Goal: Information Seeking & Learning: Learn about a topic

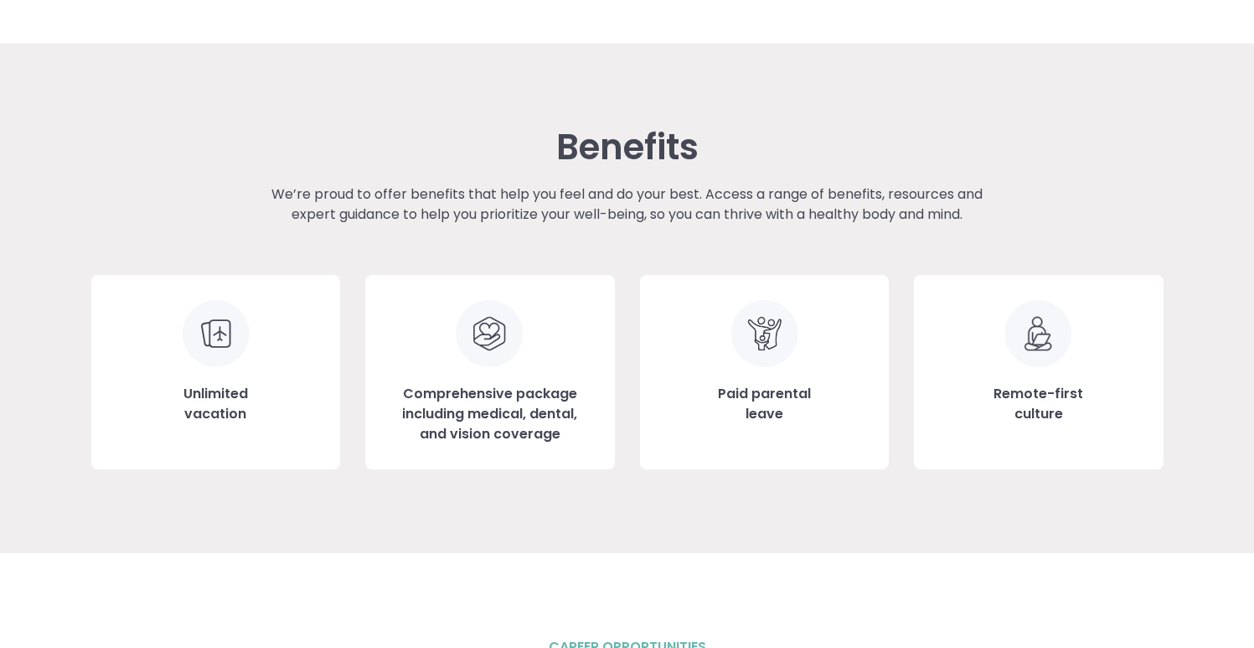
scroll to position [1783, 0]
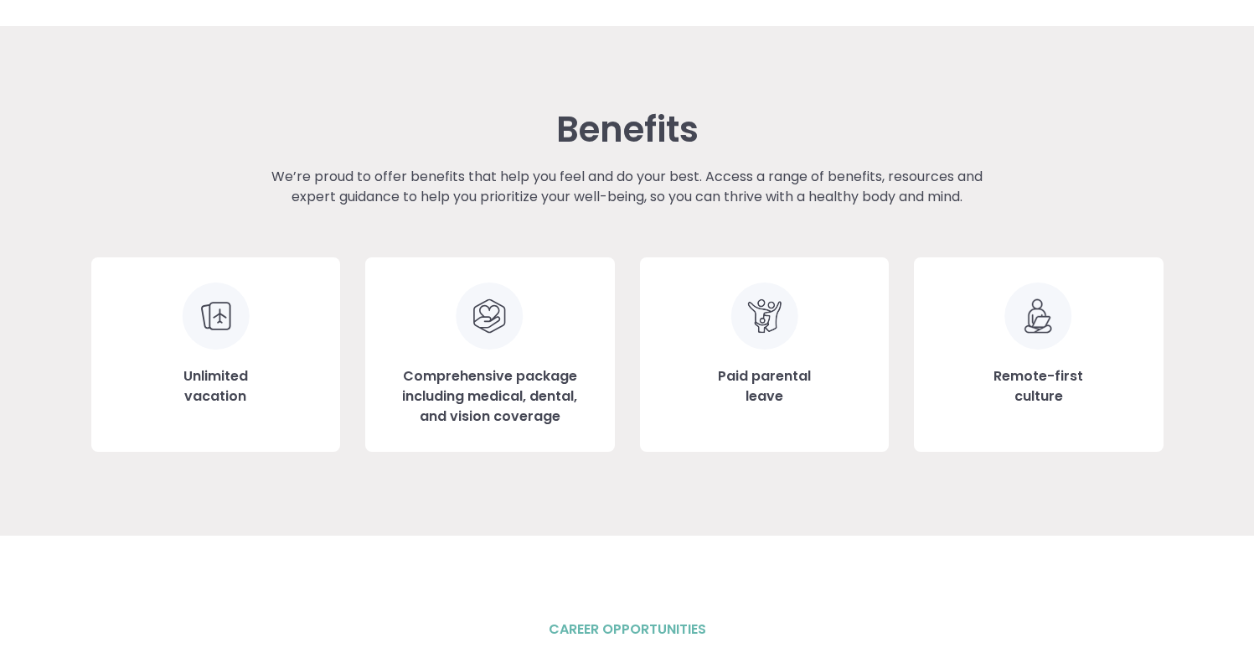
click at [1036, 357] on div "Remote-first culture" at bounding box center [1039, 354] width 250 height 194
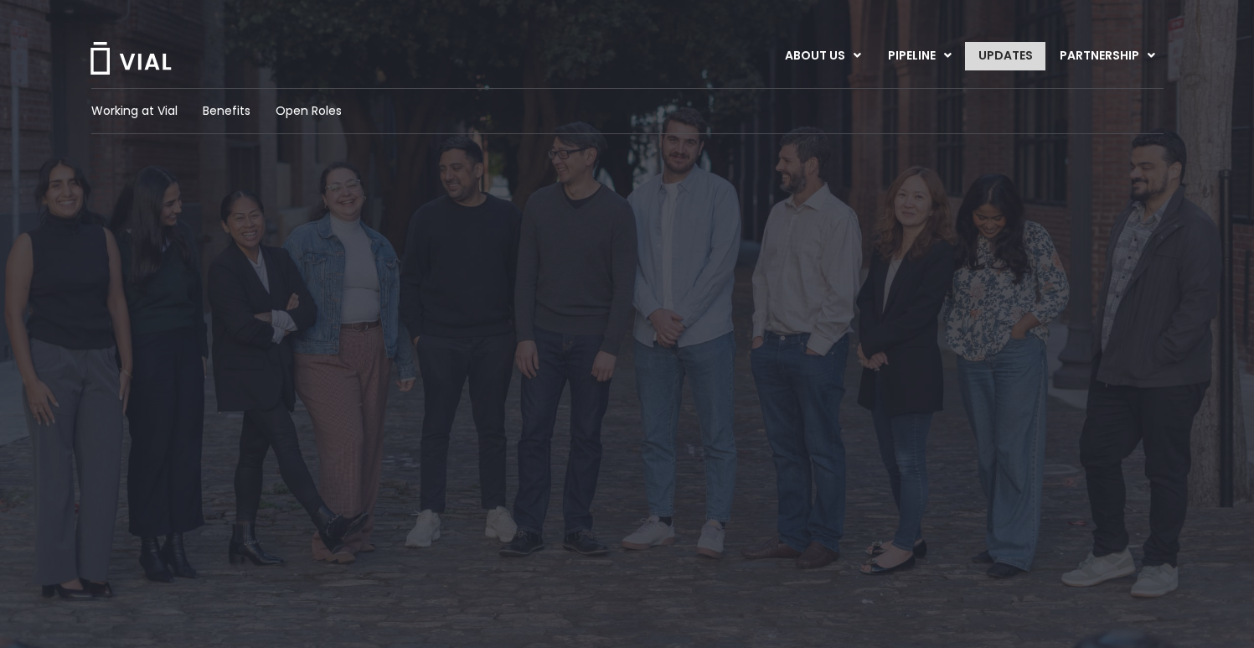
scroll to position [0, 0]
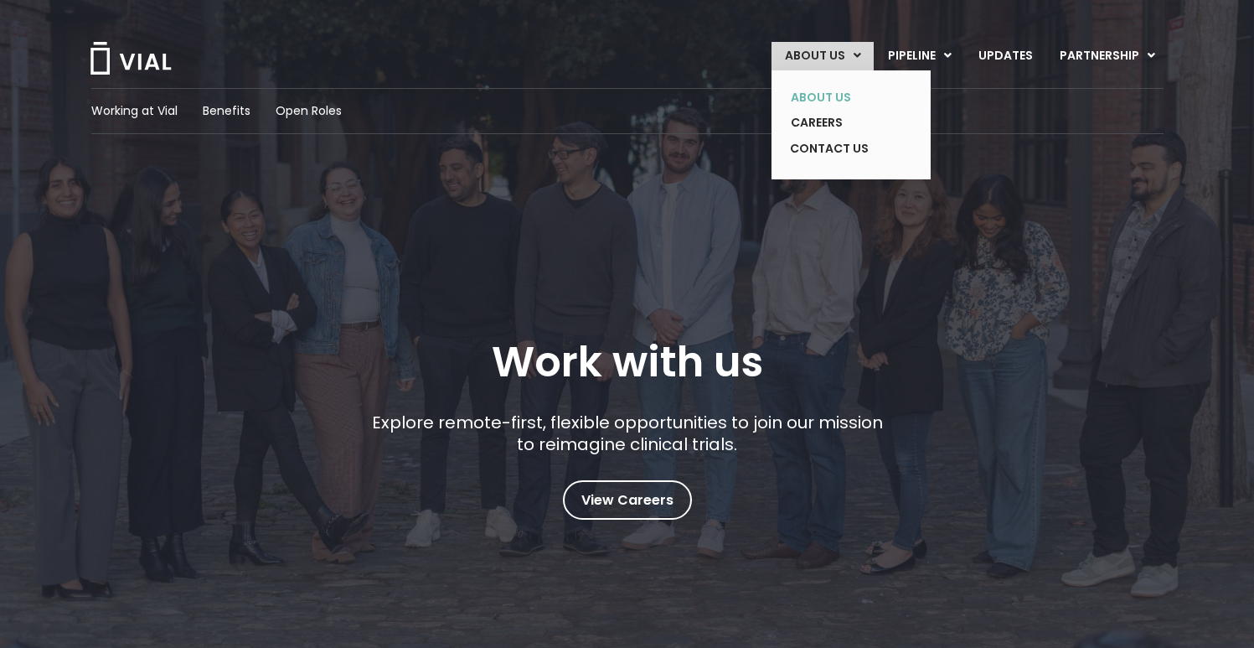
click at [829, 99] on link "ABOUT US" at bounding box center [839, 98] width 122 height 26
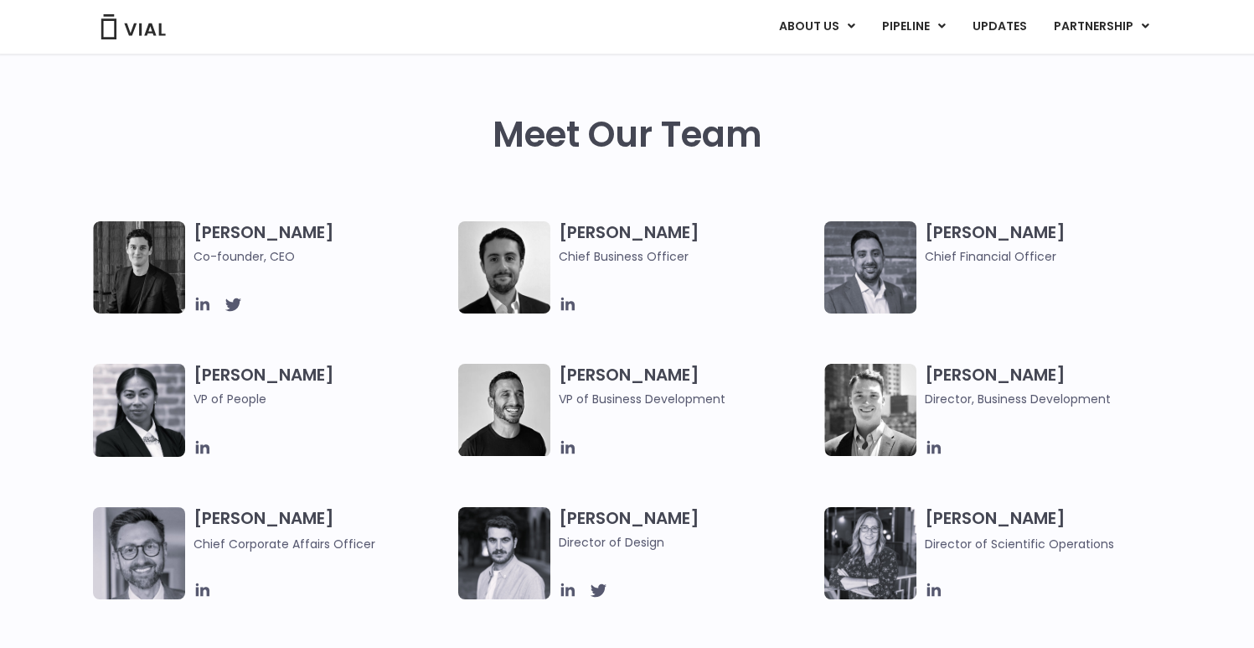
scroll to position [758, 0]
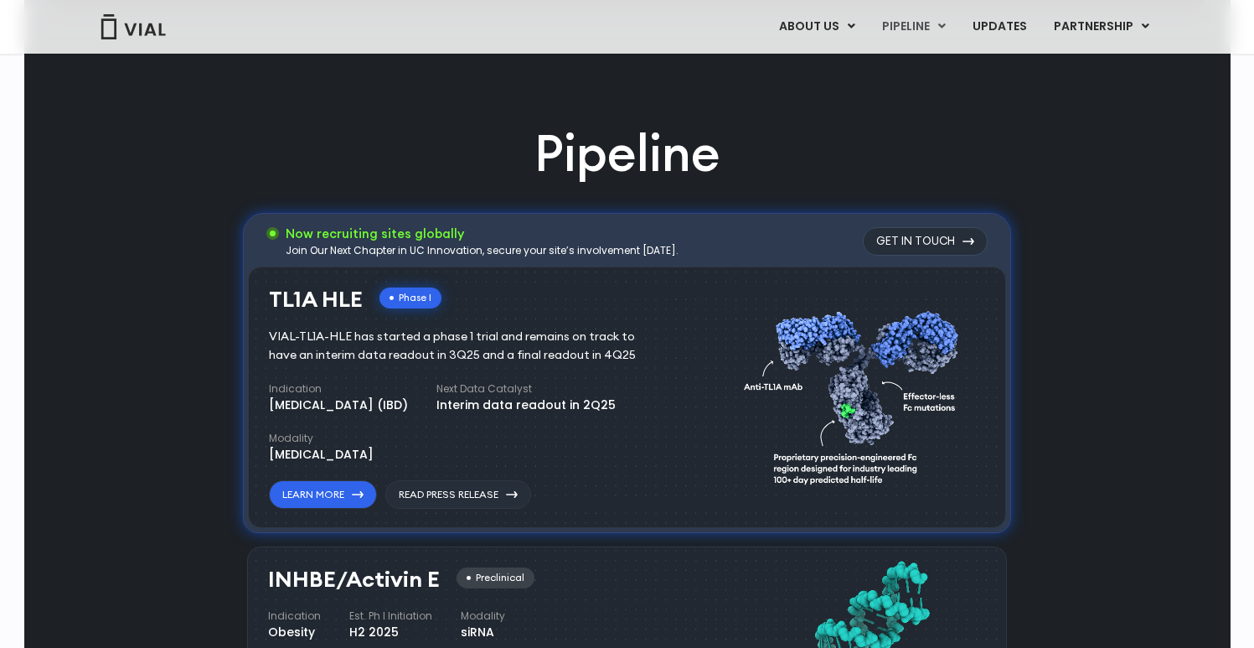
scroll to position [941, 0]
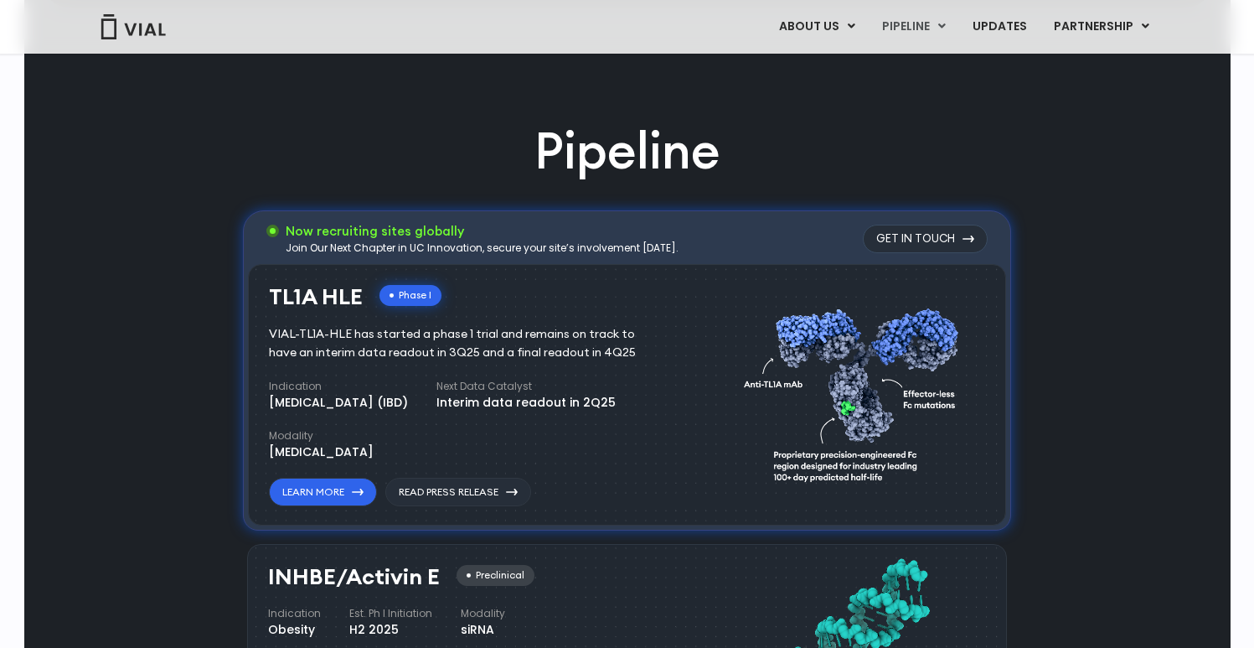
click at [603, 400] on div "Interim data readout in 2Q25" at bounding box center [526, 403] width 179 height 18
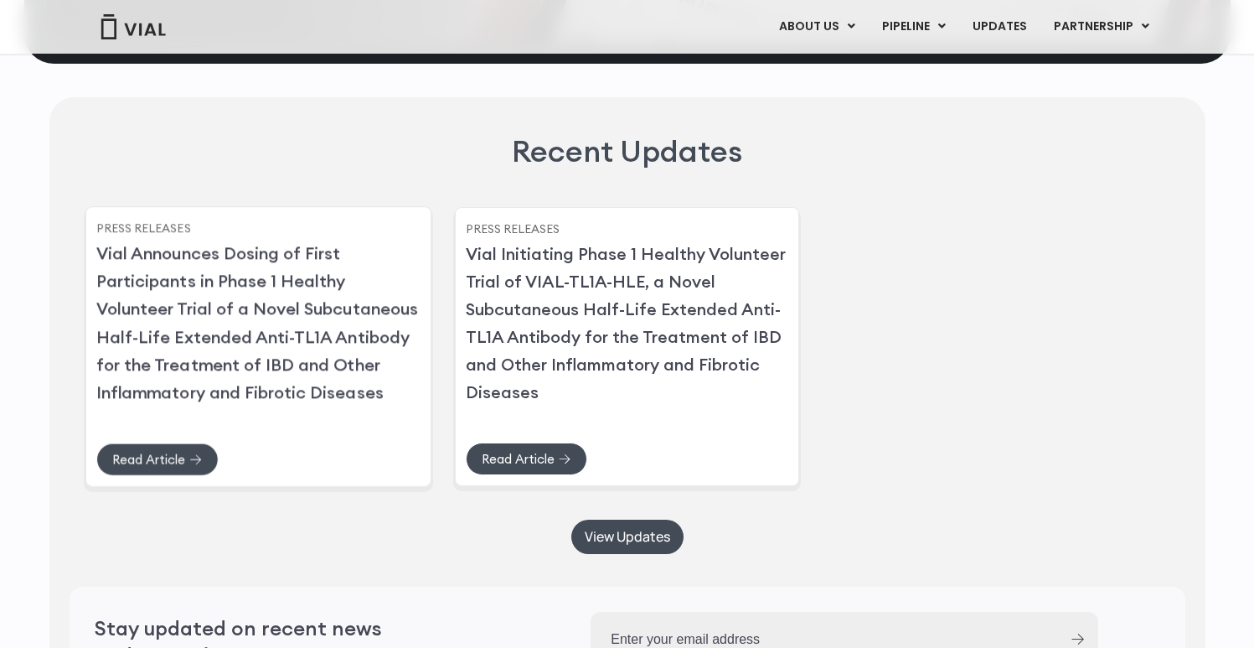
scroll to position [4023, 0]
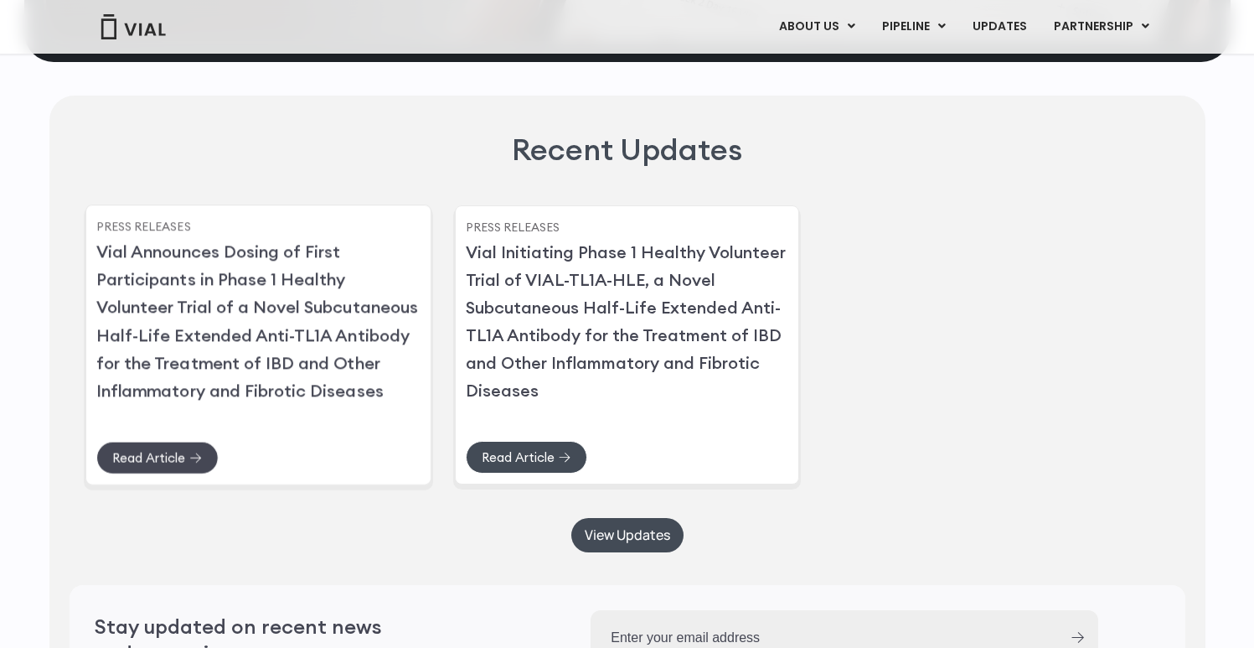
click at [187, 473] on link "Read Article" at bounding box center [157, 457] width 122 height 33
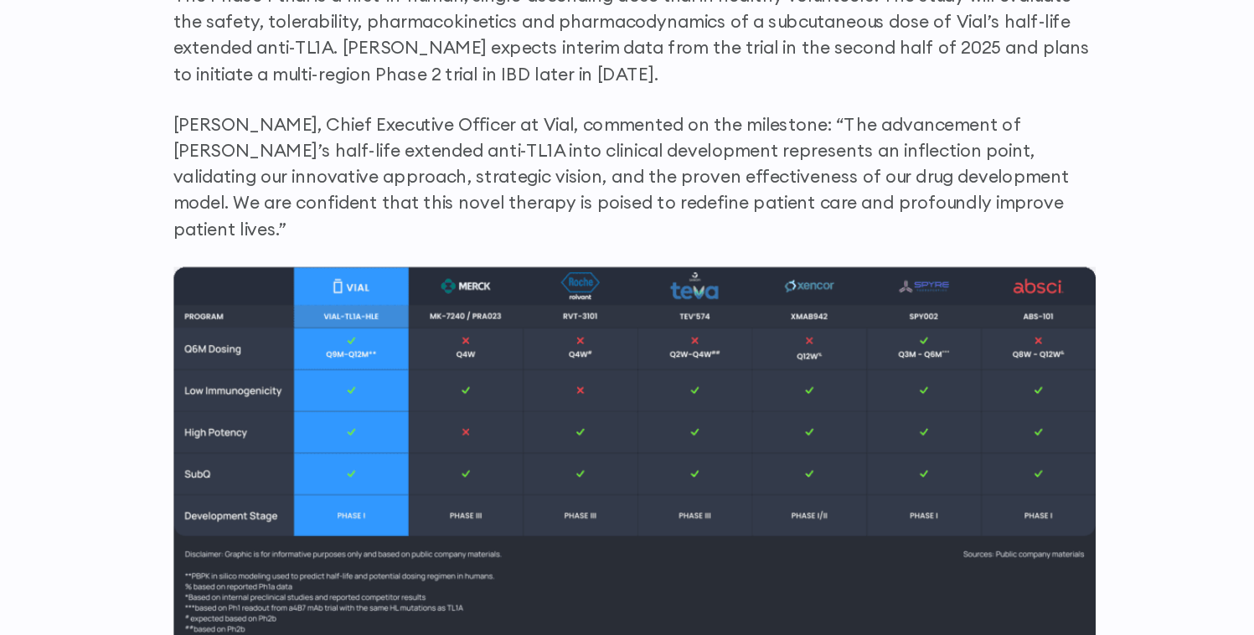
scroll to position [1452, 0]
